Goal: Find contact information: Find contact information

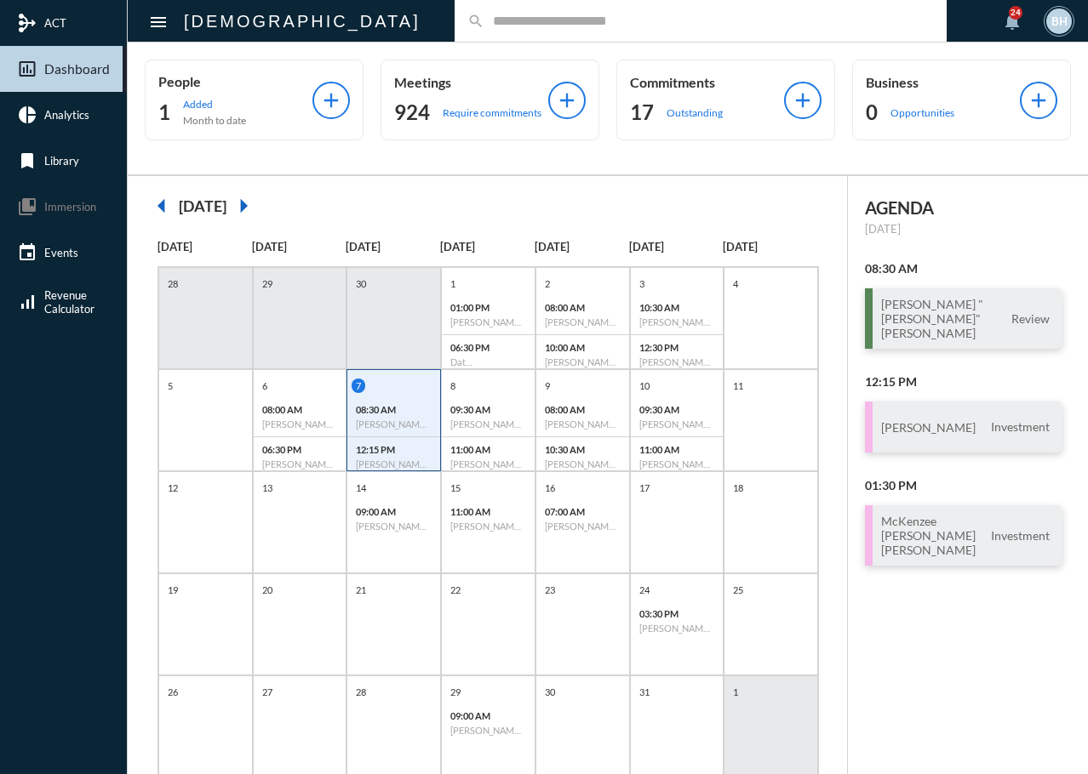
click at [484, 27] on input "text" at bounding box center [708, 21] width 449 height 14
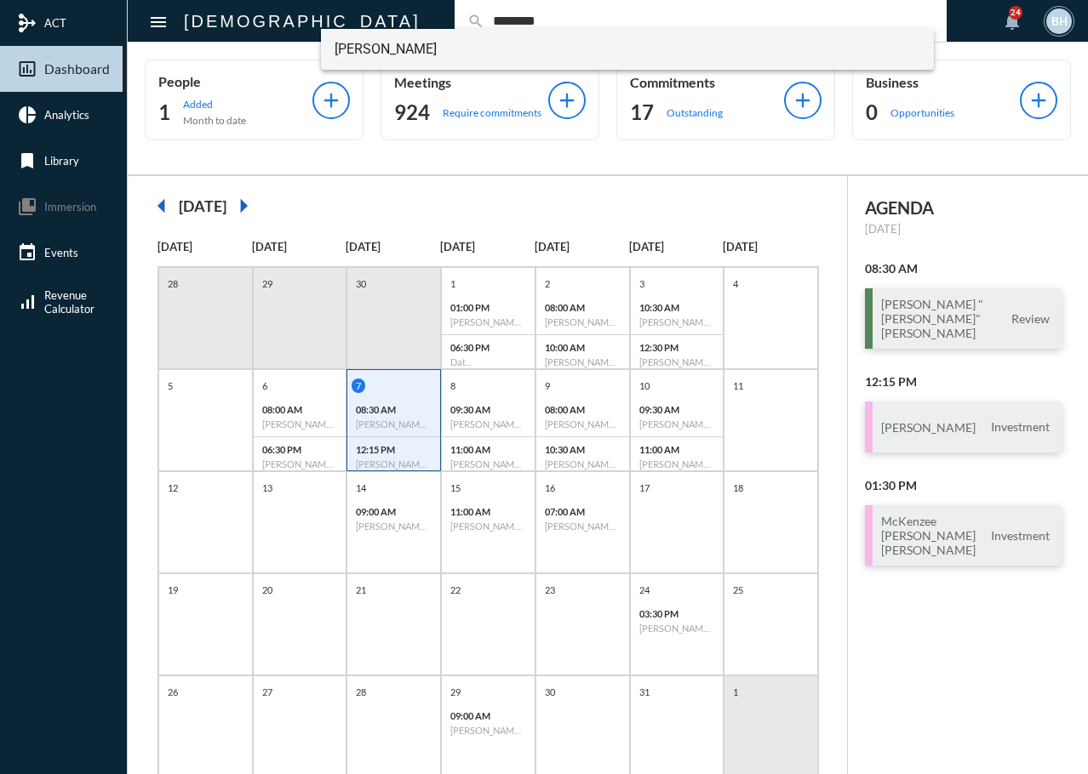
type input "********"
click at [421, 47] on span "[PERSON_NAME]" at bounding box center [627, 49] width 586 height 41
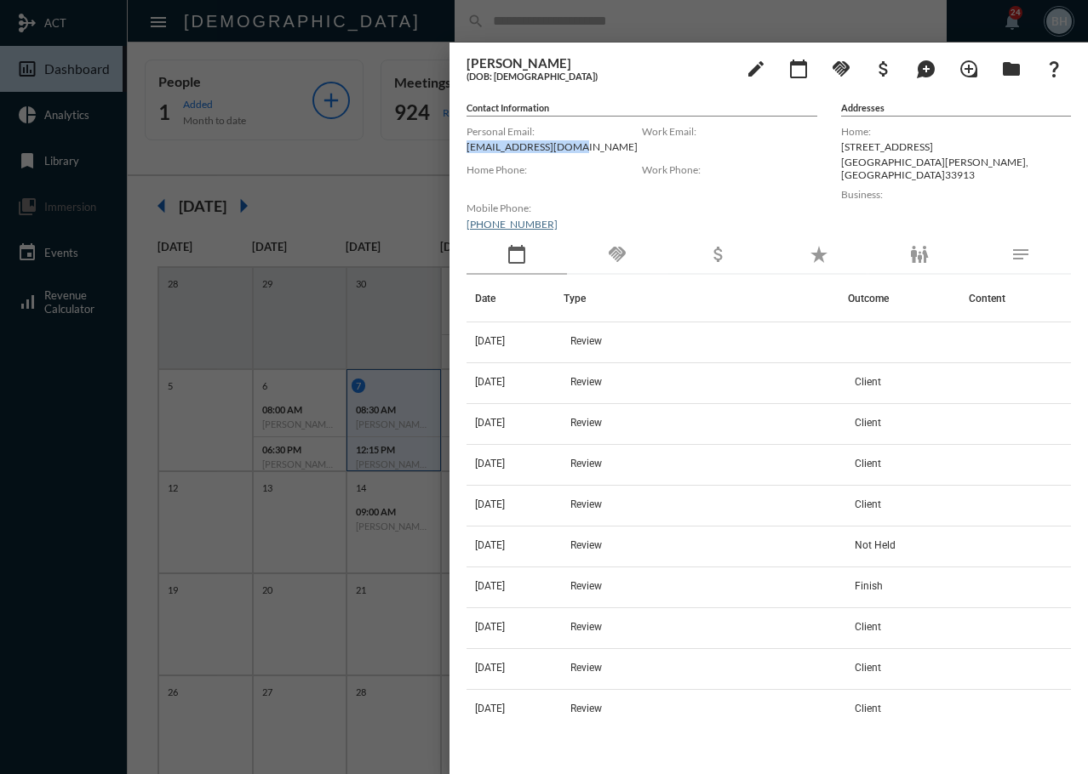
drag, startPoint x: 573, startPoint y: 147, endPoint x: 450, endPoint y: 146, distance: 122.5
click at [450, 146] on div "[PERSON_NAME] (DOB: [DEMOGRAPHIC_DATA]) edit calendar_today handshake attach_mo…" at bounding box center [768, 404] width 638 height 723
copy p "[EMAIL_ADDRESS][DOMAIN_NAME]"
click at [363, 22] on div at bounding box center [544, 387] width 1088 height 774
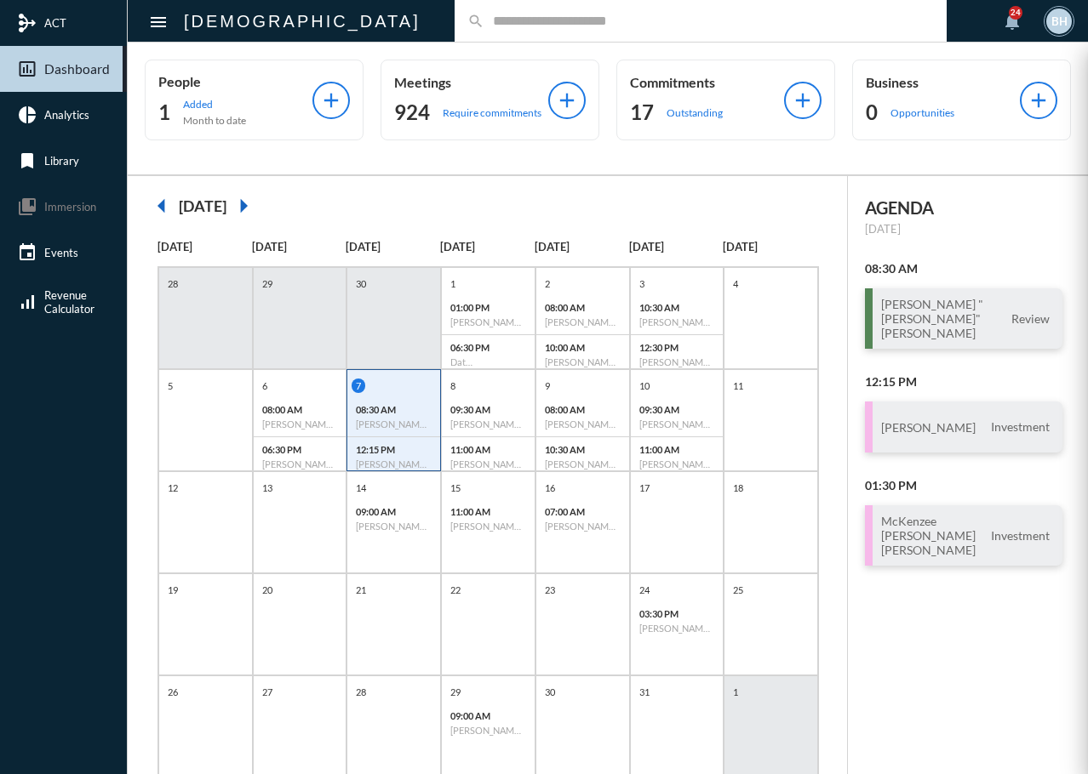
click at [484, 20] on input "text" at bounding box center [708, 21] width 449 height 14
